Goal: Task Accomplishment & Management: Complete application form

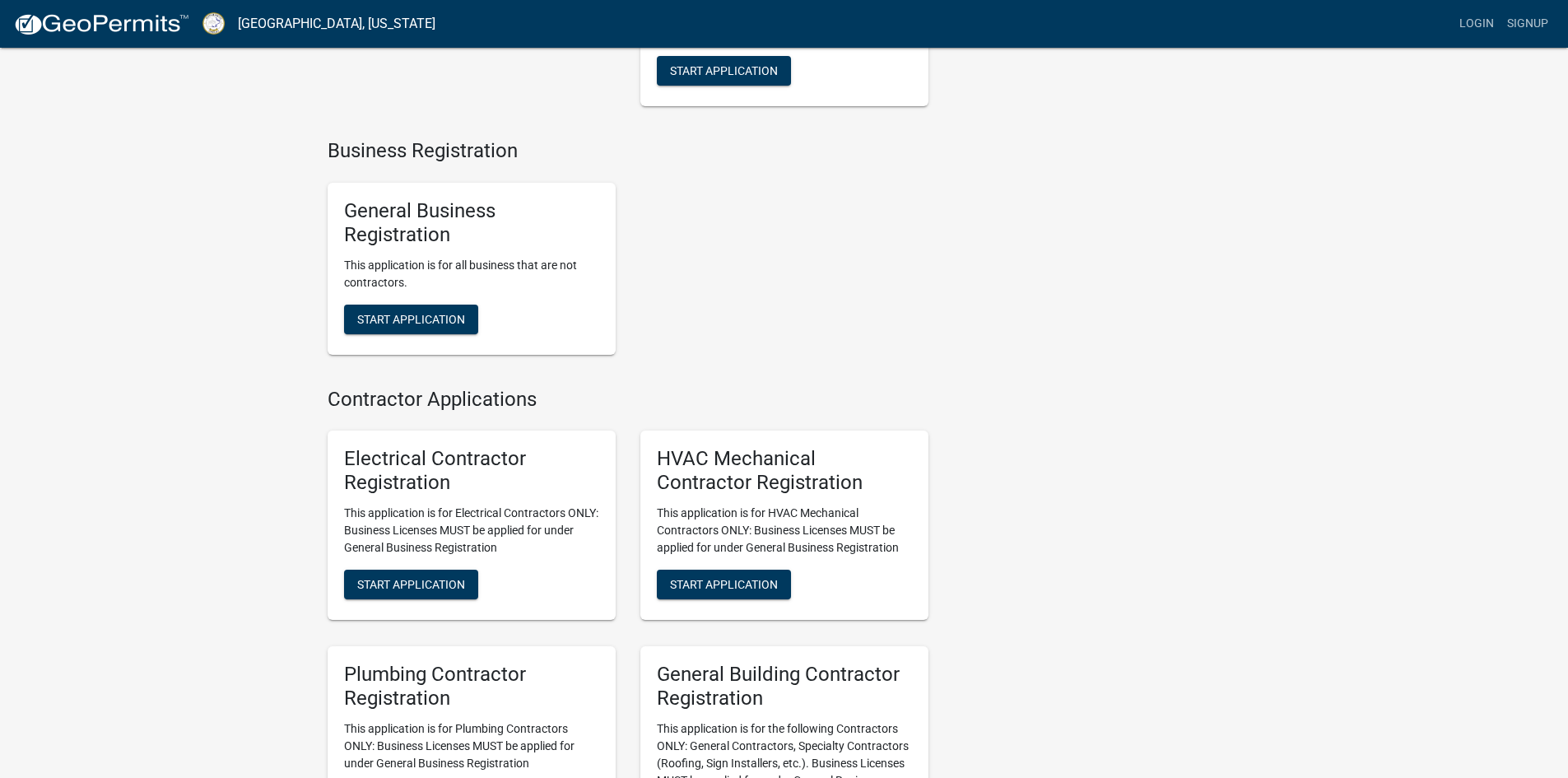
scroll to position [2882, 0]
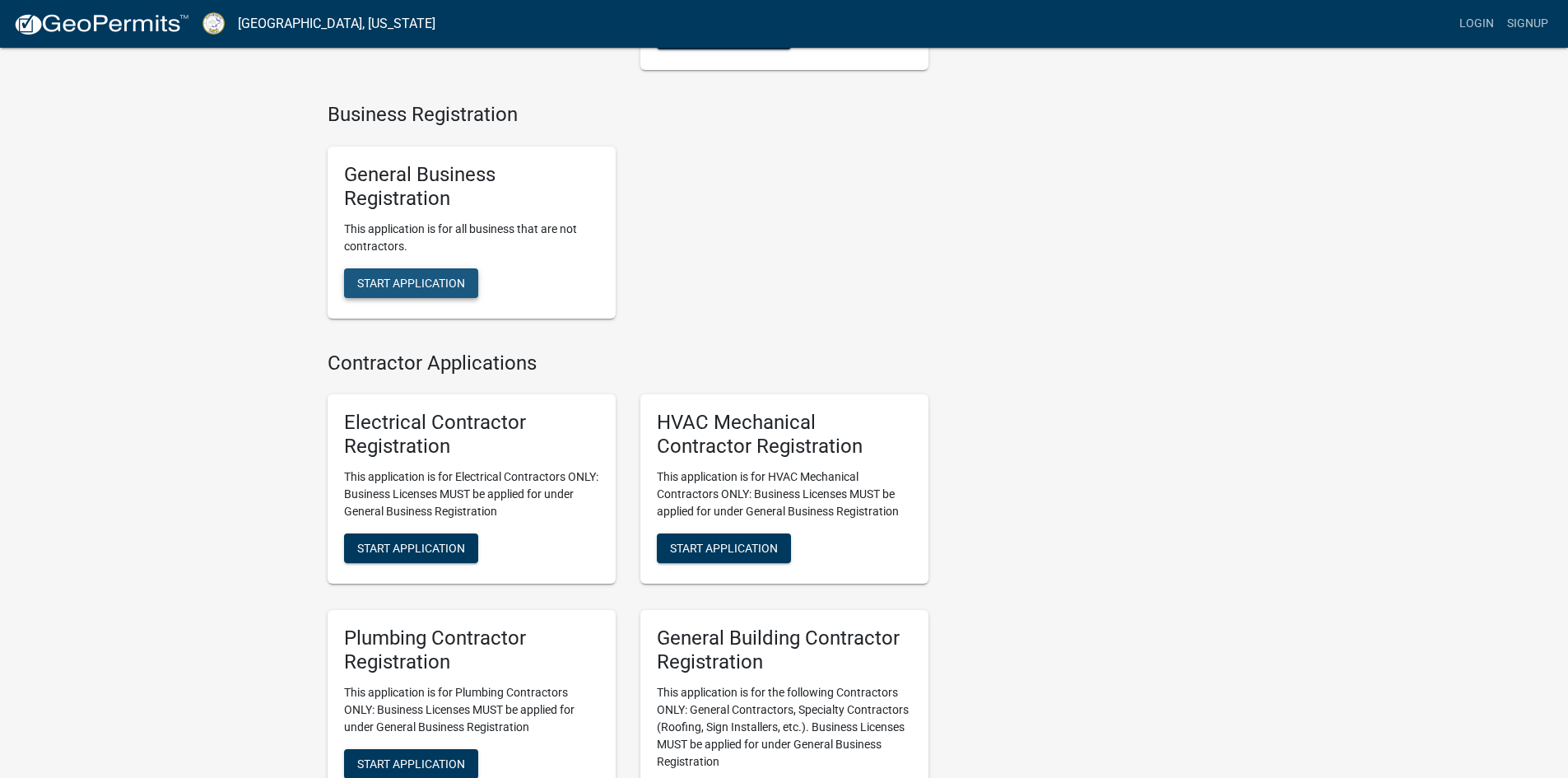
click at [430, 289] on span "Start Application" at bounding box center [411, 282] width 107 height 13
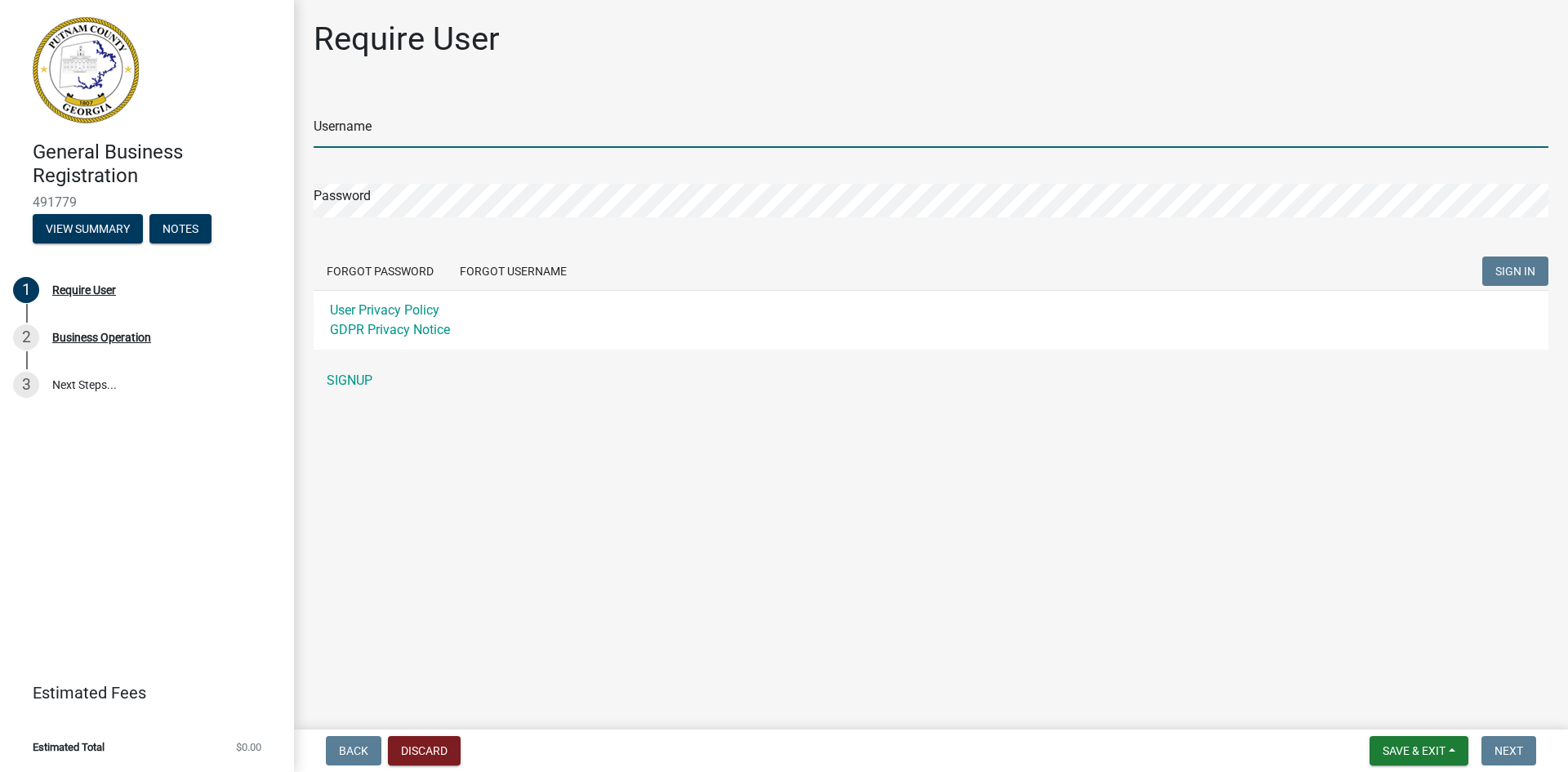
click at [377, 130] on input "Username" at bounding box center [930, 130] width 1235 height 33
type input "Schumacher_2"
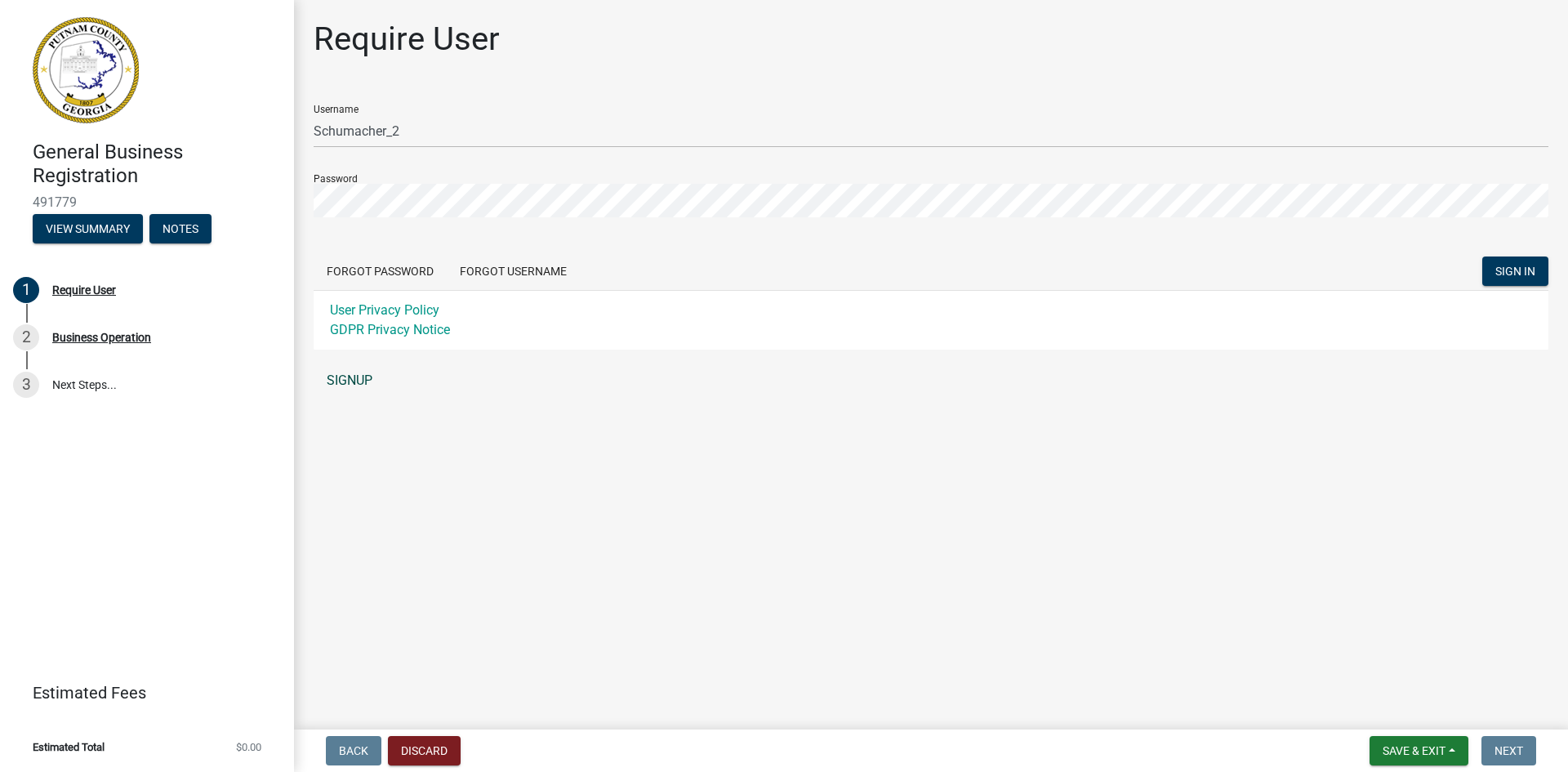
click at [355, 375] on link "SIGNUP" at bounding box center [930, 380] width 1235 height 33
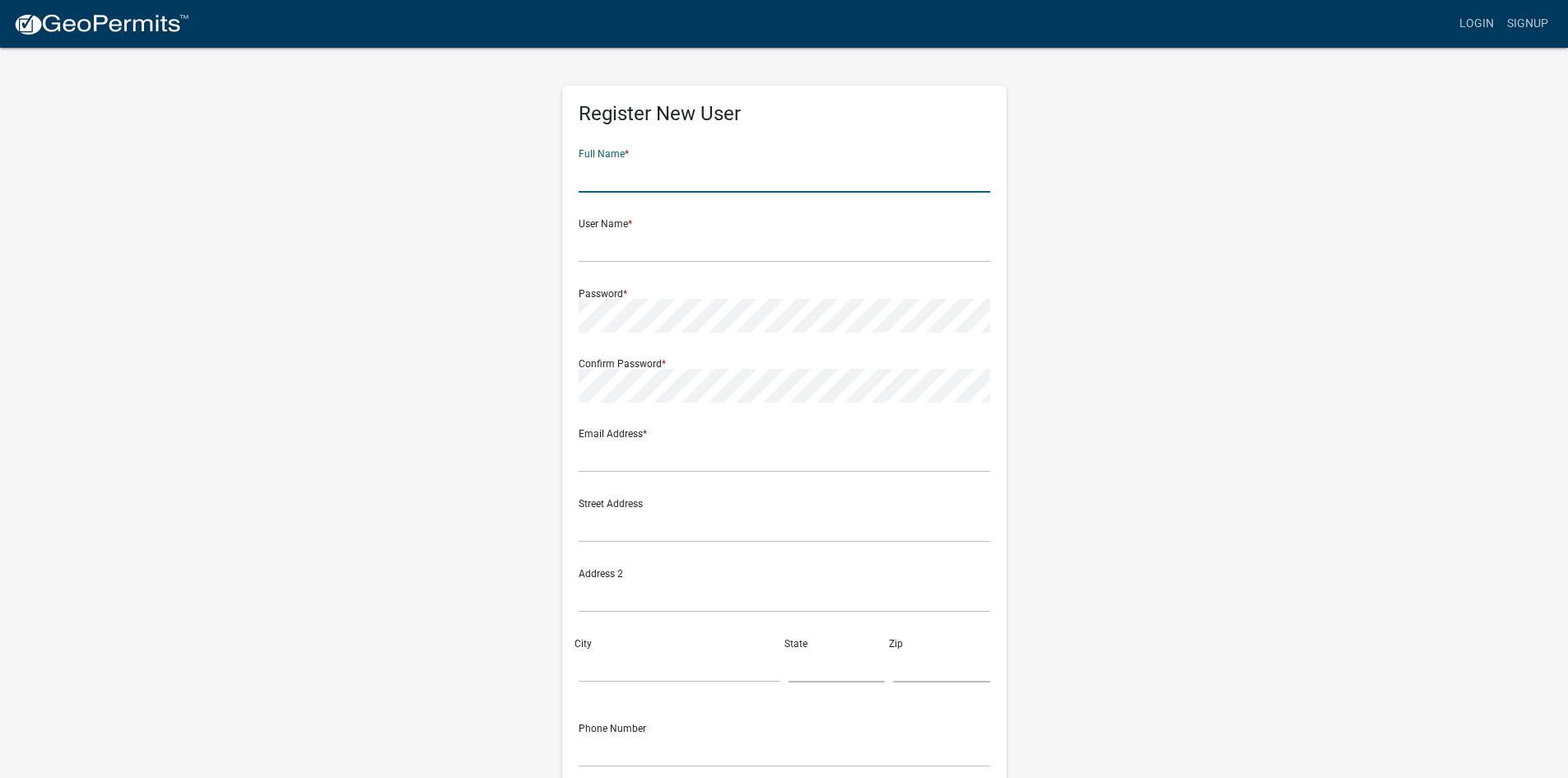
click at [600, 184] on input "text" at bounding box center [784, 175] width 412 height 33
click at [647, 180] on input "[PERSON_NAME]" at bounding box center [784, 175] width 412 height 33
type input "[PERSON_NAME]"
click at [597, 248] on input "text" at bounding box center [784, 245] width 412 height 33
type input "Schumacher_2"
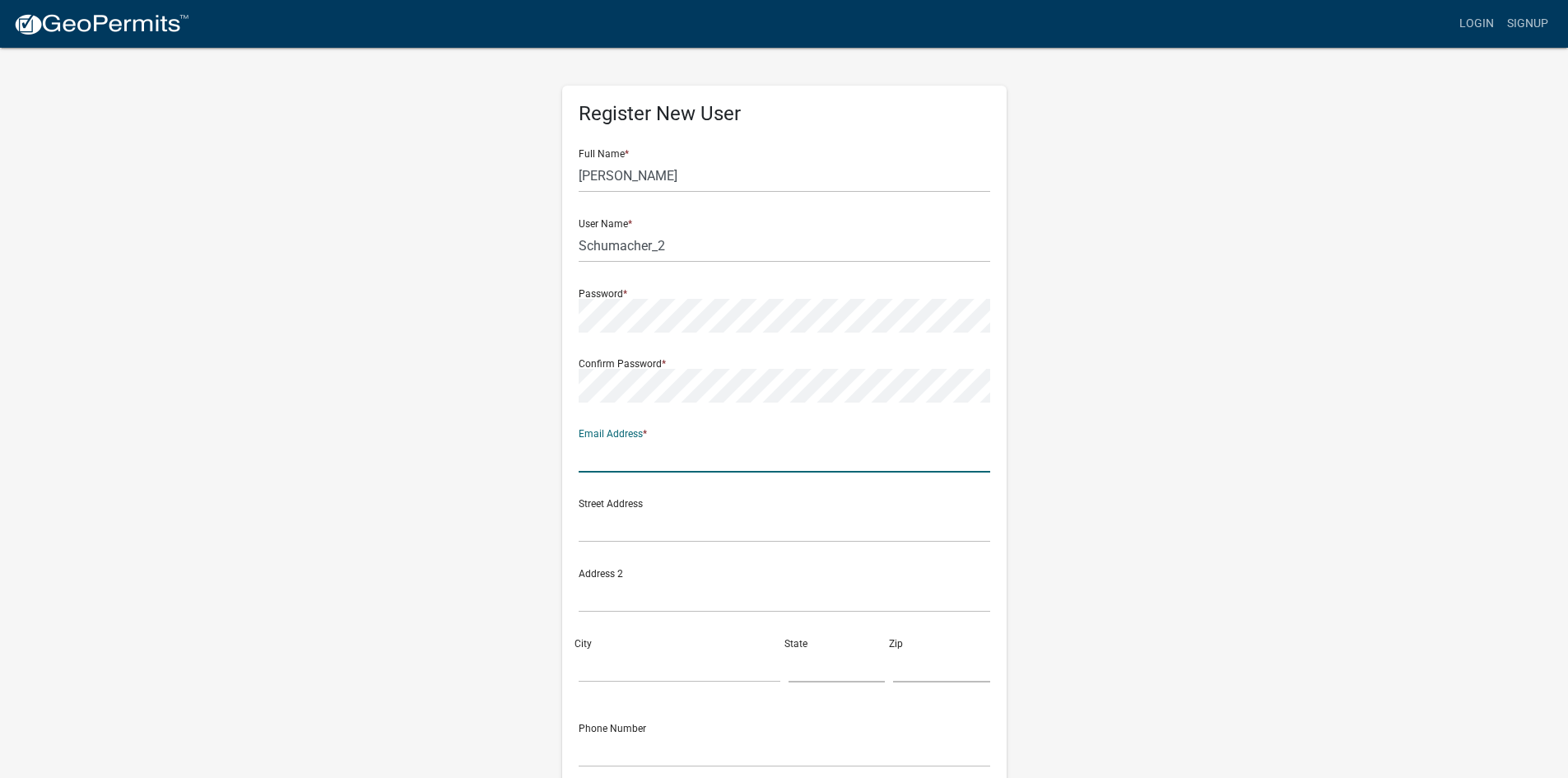
click at [604, 448] on input "text" at bounding box center [784, 455] width 412 height 33
type input "[EMAIL_ADDRESS][DOMAIN_NAME]"
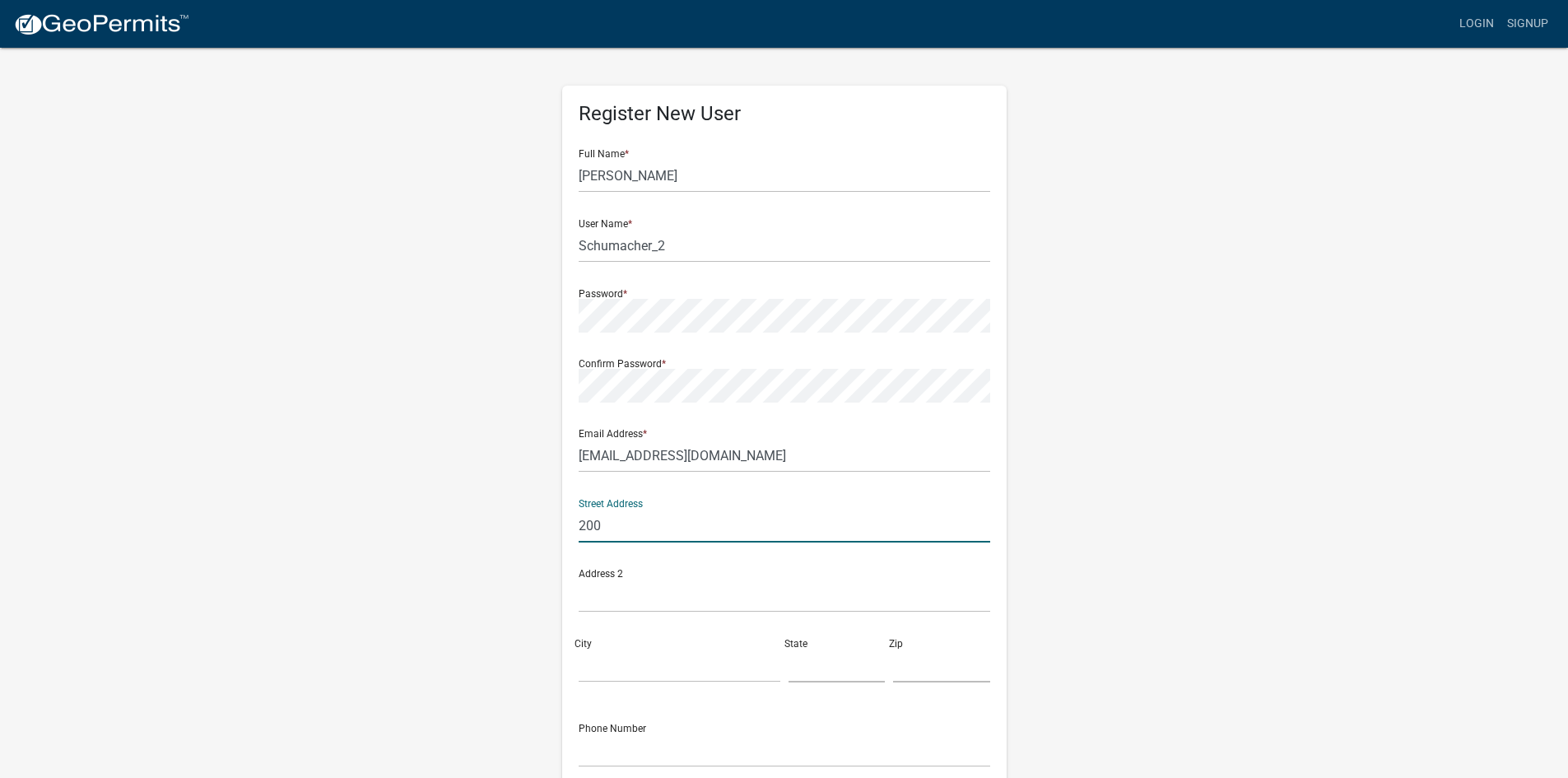
type input "[STREET_ADDRESS]"
type input "LAFAYETTE"
type input "[US_STATE]"
type input "70508"
type input "3372371915"
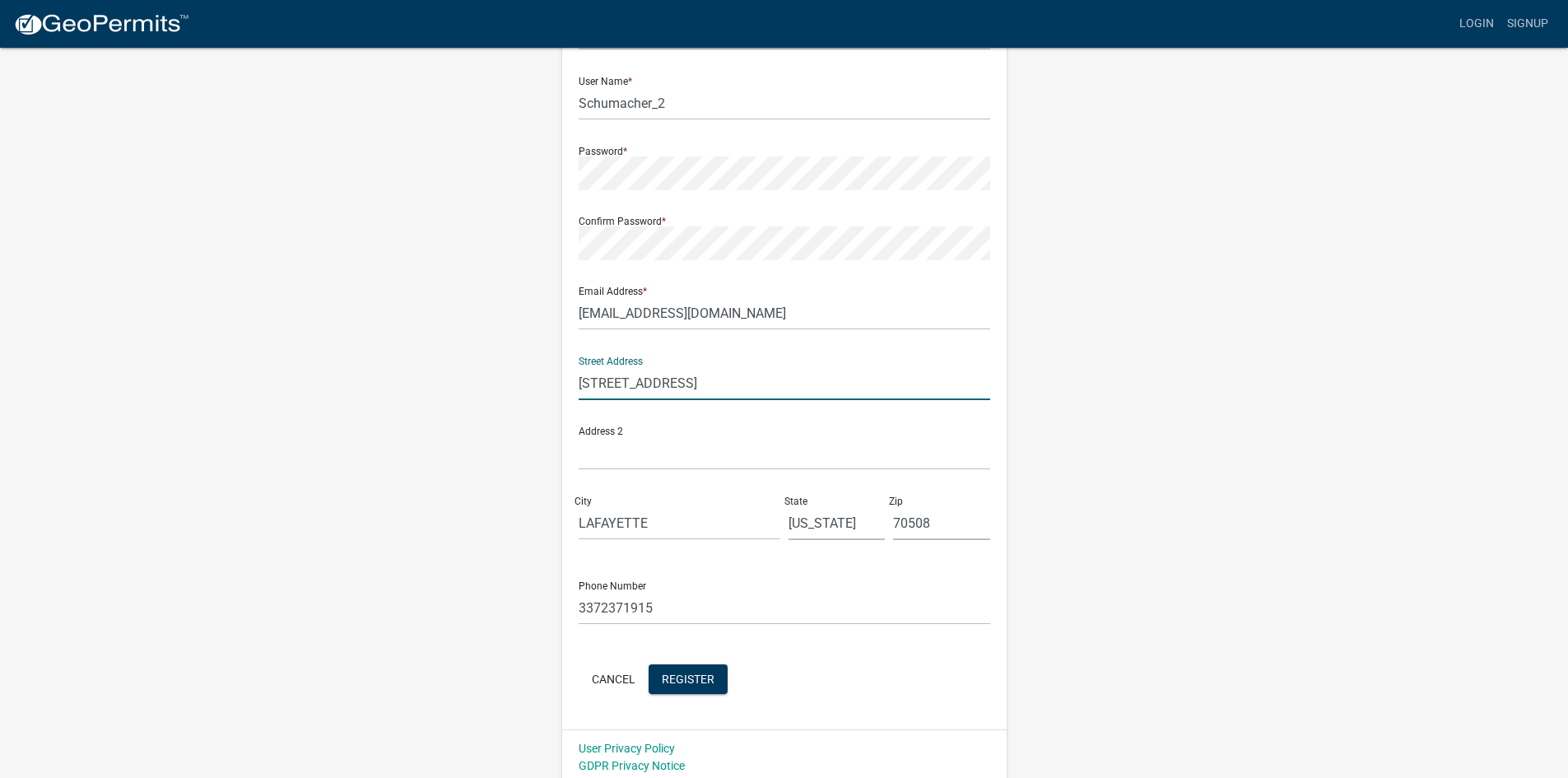
scroll to position [149, 0]
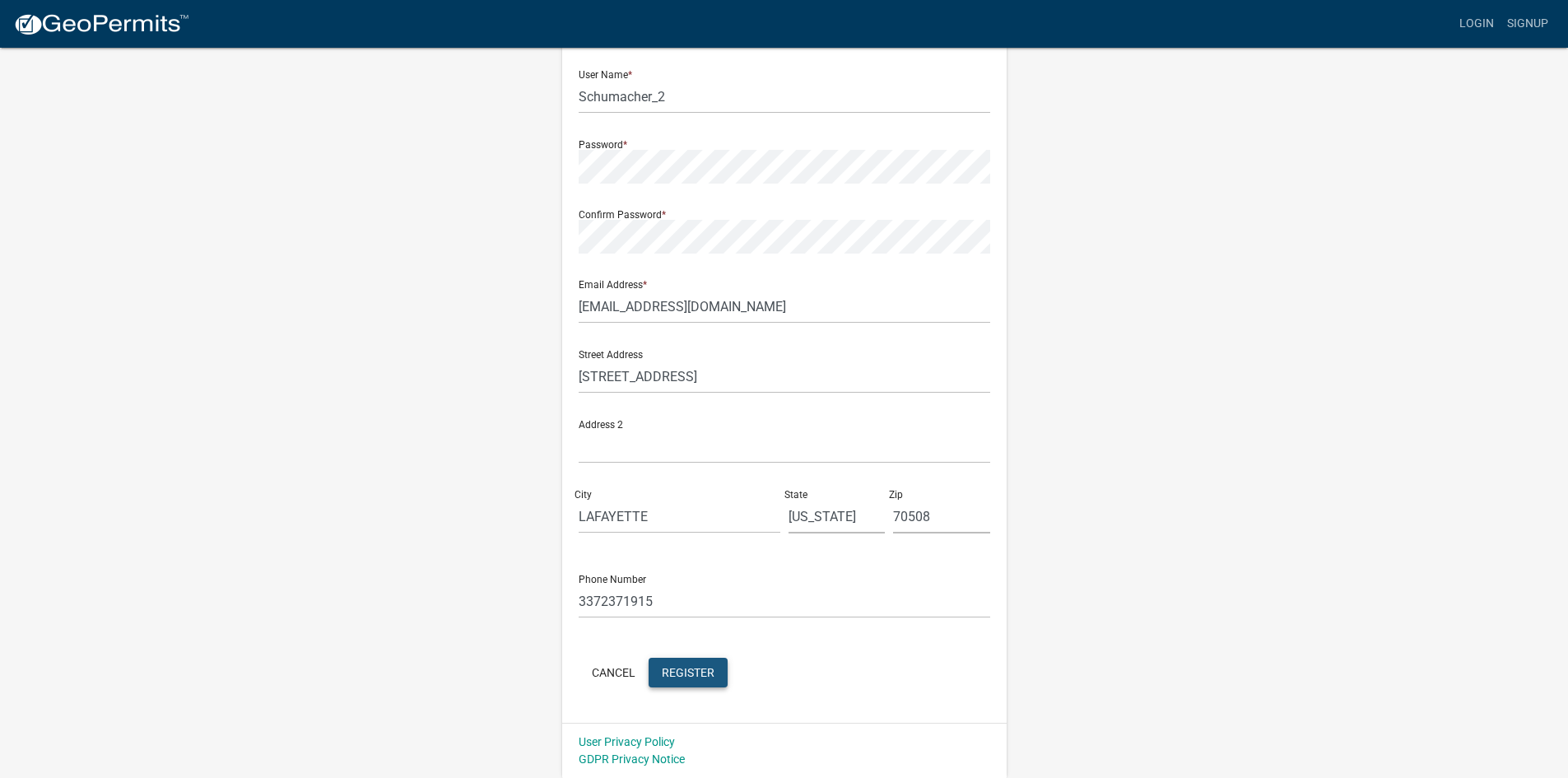
drag, startPoint x: 682, startPoint y: 675, endPoint x: 953, endPoint y: 654, distance: 271.8
click at [683, 674] on span "Register" at bounding box center [687, 672] width 52 height 13
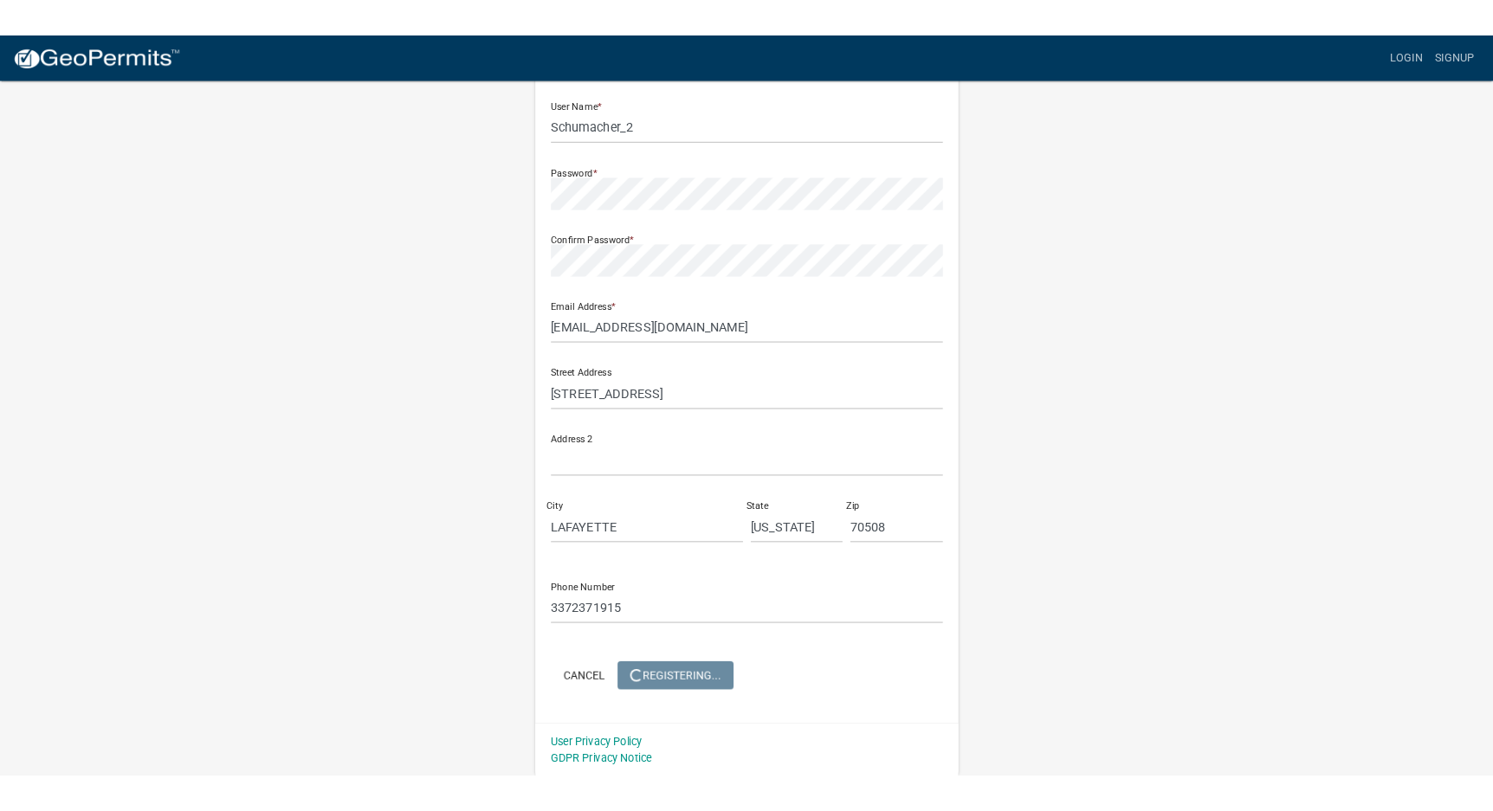
scroll to position [0, 0]
